Goal: Information Seeking & Learning: Learn about a topic

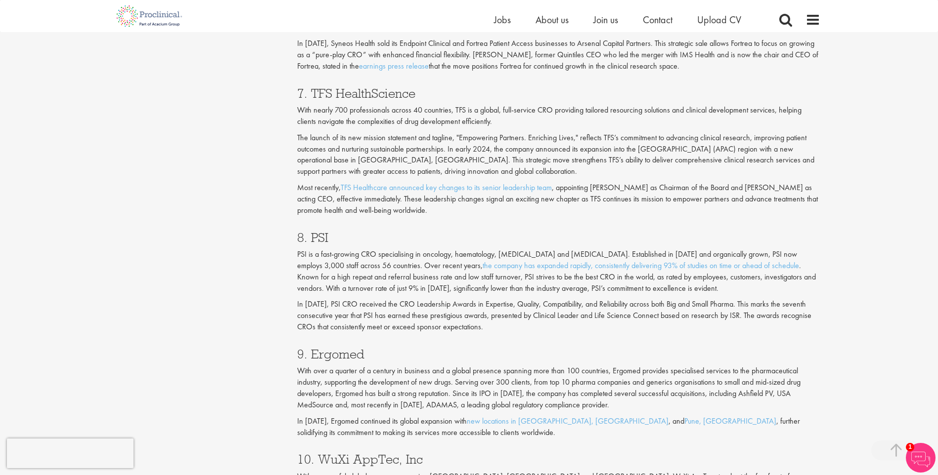
scroll to position [1878, 0]
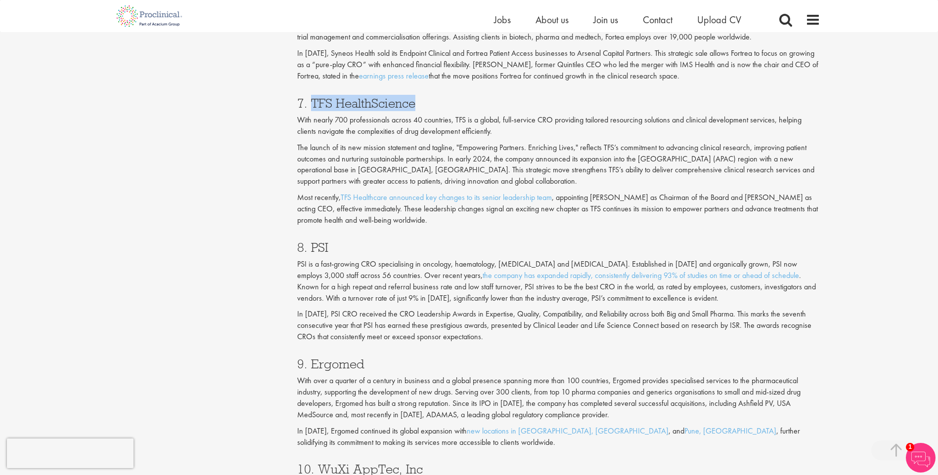
drag, startPoint x: 313, startPoint y: 104, endPoint x: 442, endPoint y: 102, distance: 129.0
click at [442, 102] on h3 "7. TFS HealthScience" at bounding box center [558, 103] width 523 height 13
copy h3 "TFS HealthScience"
drag, startPoint x: 309, startPoint y: 247, endPoint x: 331, endPoint y: 250, distance: 22.4
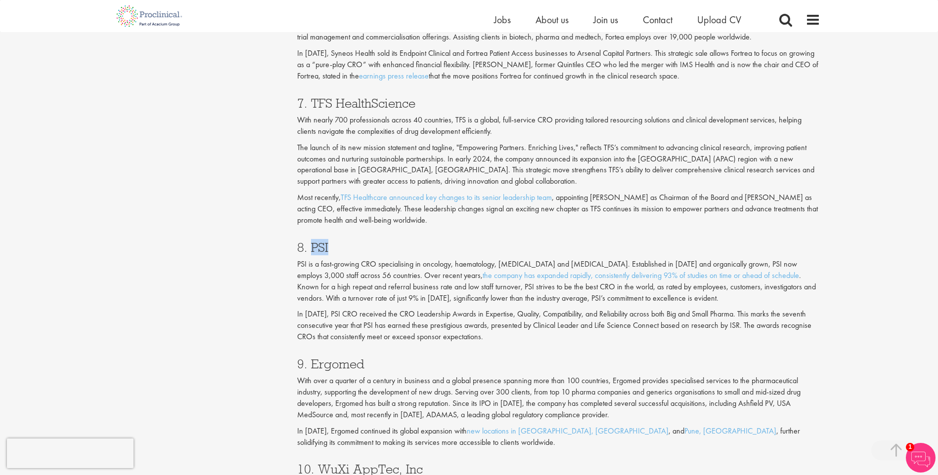
click at [331, 250] on h3 "8. PSI" at bounding box center [558, 247] width 523 height 13
copy h3 "PSI"
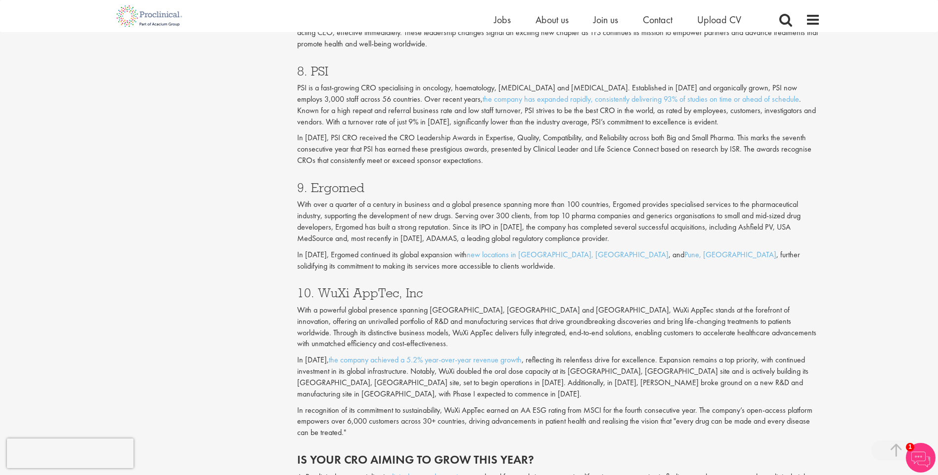
scroll to position [2076, 0]
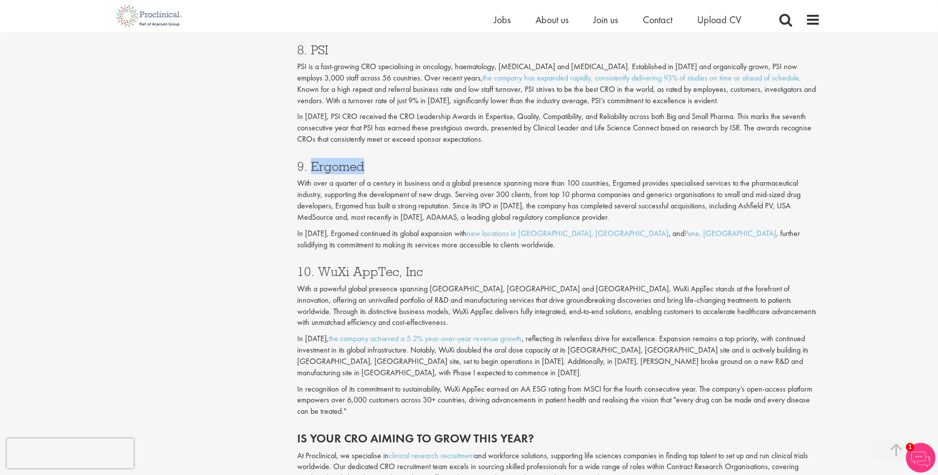
drag, startPoint x: 309, startPoint y: 169, endPoint x: 404, endPoint y: 157, distance: 95.6
click at [404, 157] on div "9. Ergomed With over a quarter of a century in business and a global presence s…" at bounding box center [559, 202] width 538 height 105
copy h3 "Ergomed"
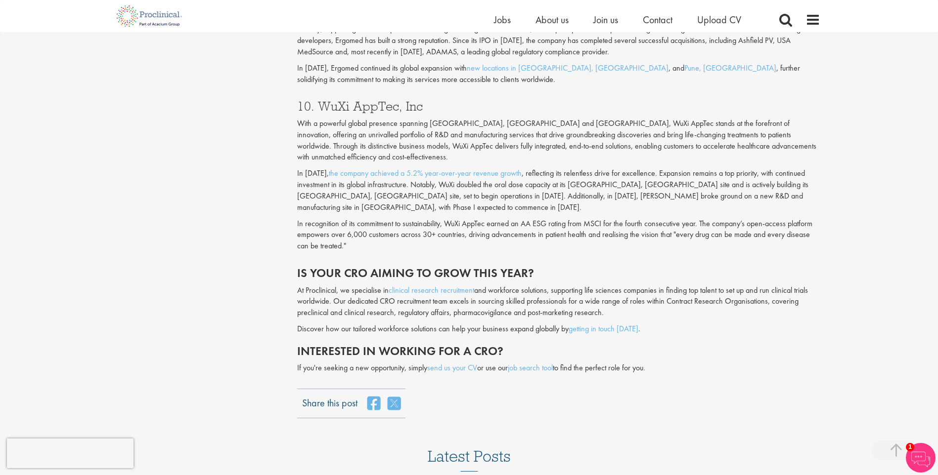
scroll to position [2274, 0]
